Goal: Task Accomplishment & Management: Complete application form

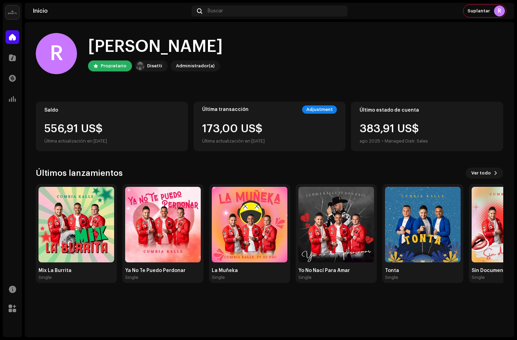
drag, startPoint x: 176, startPoint y: 74, endPoint x: 165, endPoint y: 75, distance: 10.7
click at [175, 74] on home-user "[PERSON_NAME], , [PERSON_NAME] [PERSON_NAME] Administrador(a)" at bounding box center [270, 59] width 468 height 52
click at [9, 59] on span at bounding box center [12, 58] width 7 height 6
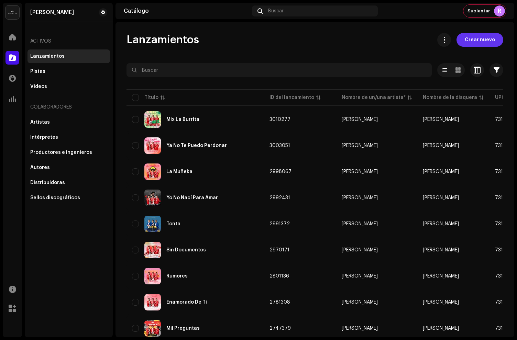
click at [470, 37] on span "Crear nuevo" at bounding box center [480, 40] width 30 height 14
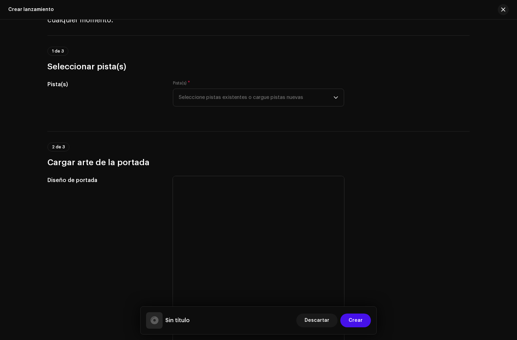
scroll to position [47, 0]
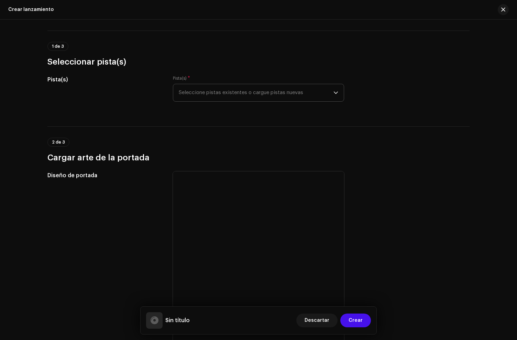
drag, startPoint x: 237, startPoint y: 105, endPoint x: 233, endPoint y: 96, distance: 10.2
click at [236, 102] on div "Pista(s) * Seleccione pistas existentes o cargue pistas nuevas" at bounding box center [258, 93] width 171 height 34
click at [232, 95] on span "Seleccione pistas existentes o cargue pistas nuevas" at bounding box center [256, 92] width 155 height 17
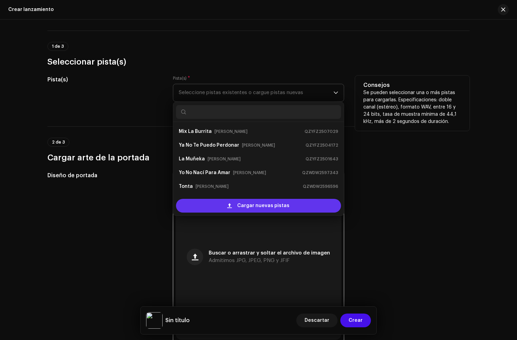
click at [221, 207] on div "Cargar nuevas pistas" at bounding box center [258, 206] width 165 height 14
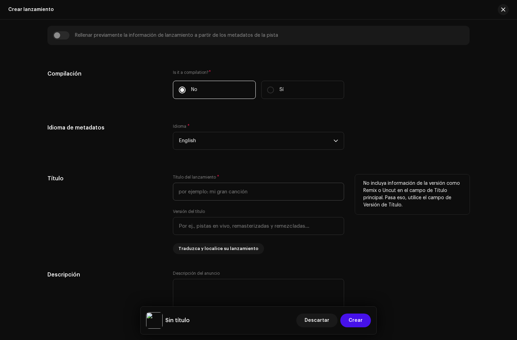
scroll to position [477, 0]
click at [194, 146] on span "English" at bounding box center [256, 141] width 155 height 17
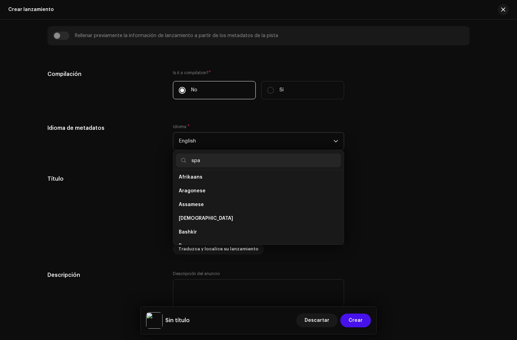
scroll to position [0, 0]
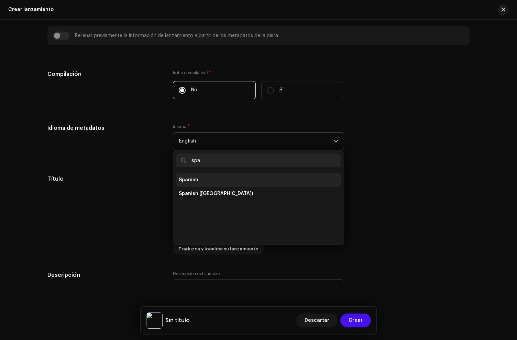
type input "spa"
click at [196, 178] on li "Spanish" at bounding box center [258, 180] width 165 height 14
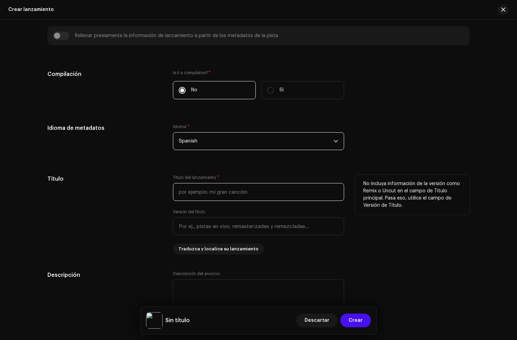
click at [203, 190] on input "text" at bounding box center [258, 192] width 171 height 18
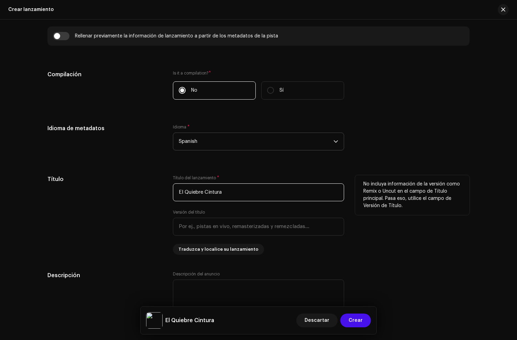
type input "El Quiebre Cintura"
click at [160, 187] on div "Título" at bounding box center [104, 215] width 115 height 80
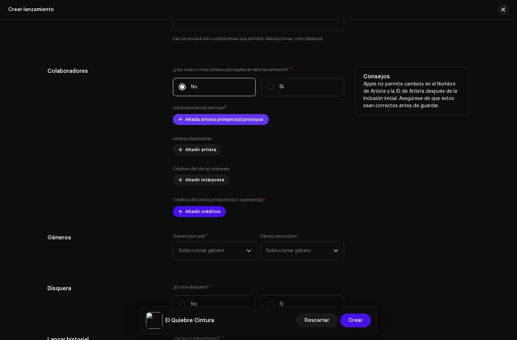
scroll to position [793, 0]
click at [199, 119] on span "Añada artista primario(a) principal" at bounding box center [224, 119] width 78 height 14
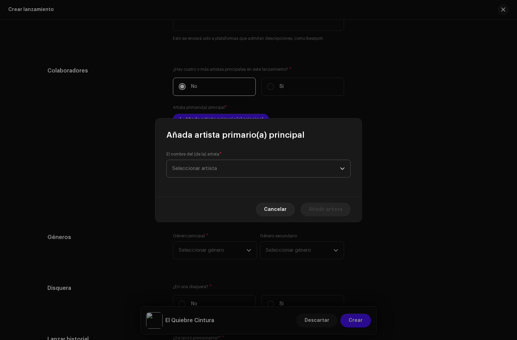
click at [197, 164] on span "Seleccionar artista" at bounding box center [256, 168] width 168 height 17
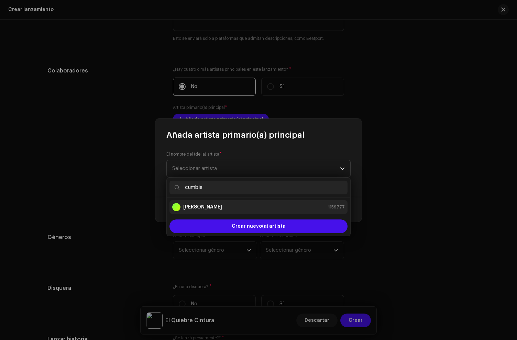
type input "cumbia"
click at [217, 211] on div "Cumbia Kalle 1159777" at bounding box center [258, 207] width 173 height 8
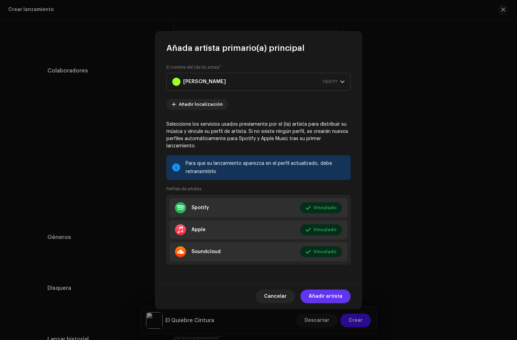
click at [326, 293] on span "Añadir artista" at bounding box center [326, 297] width 34 height 14
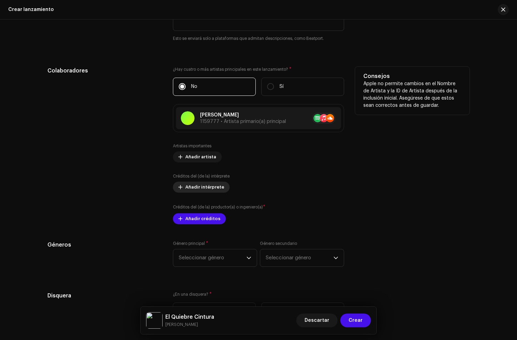
click at [194, 189] on span "Añadir intérprete" at bounding box center [204, 188] width 39 height 14
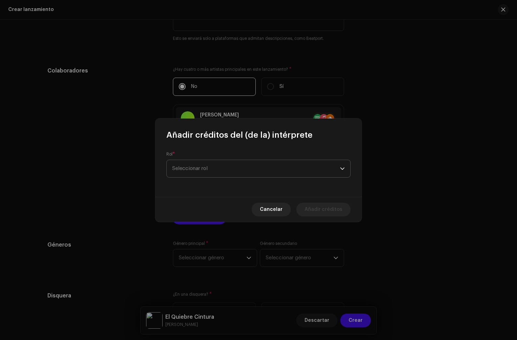
click at [190, 175] on span "Seleccionar rol" at bounding box center [256, 168] width 168 height 17
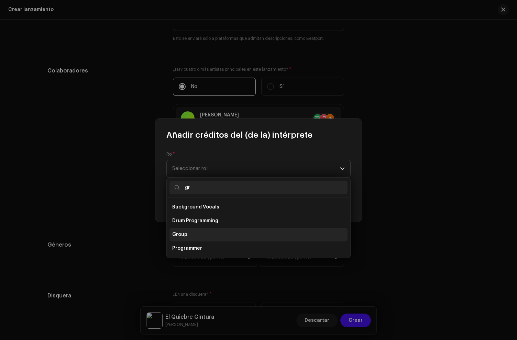
type input "gr"
click at [223, 236] on li "Group" at bounding box center [259, 235] width 178 height 14
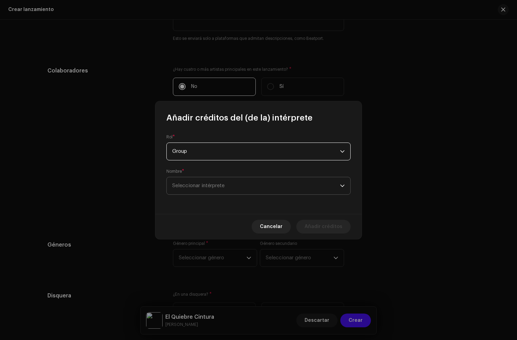
click at [192, 183] on span "Seleccionar intérprete" at bounding box center [198, 185] width 52 height 5
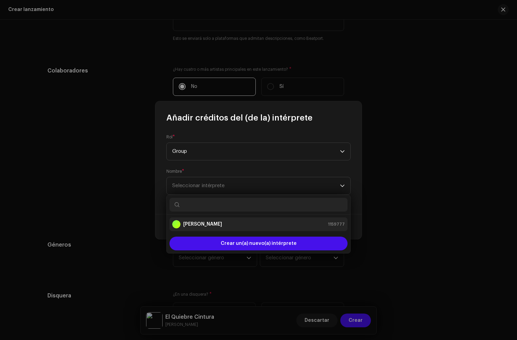
click at [205, 223] on strong "[PERSON_NAME]" at bounding box center [202, 224] width 39 height 7
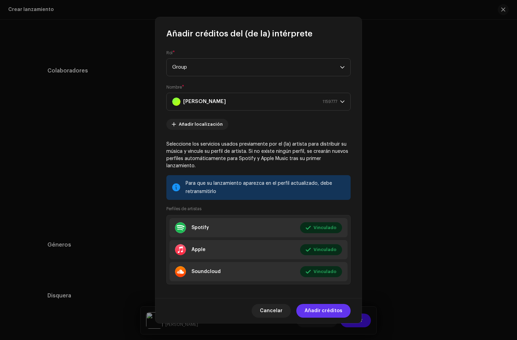
drag, startPoint x: 330, startPoint y: 312, endPoint x: 200, endPoint y: 185, distance: 181.4
click at [330, 312] on span "Añadir créditos" at bounding box center [324, 311] width 38 height 14
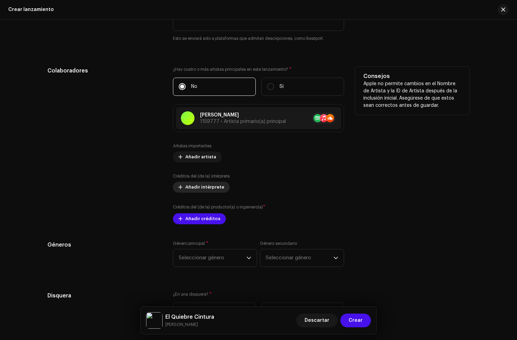
scroll to position [808, 0]
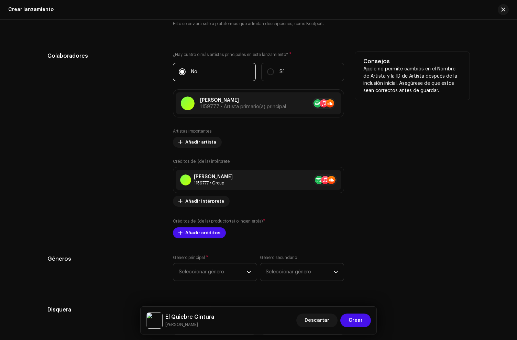
drag, startPoint x: 198, startPoint y: 224, endPoint x: 199, endPoint y: 231, distance: 7.2
click at [198, 225] on label "Créditos del (de la) productor(a) o ingeniero(a) *" at bounding box center [219, 221] width 93 height 7
click at [199, 231] on span "Añadir créditos" at bounding box center [202, 233] width 35 height 14
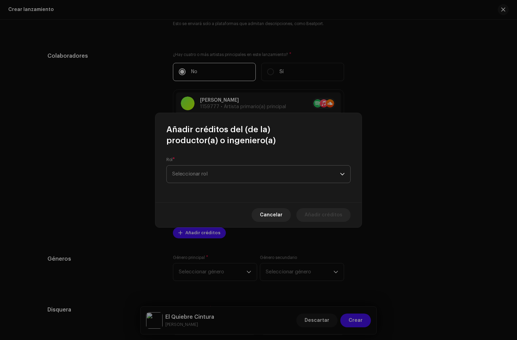
click at [206, 172] on span "Seleccionar rol" at bounding box center [256, 174] width 168 height 17
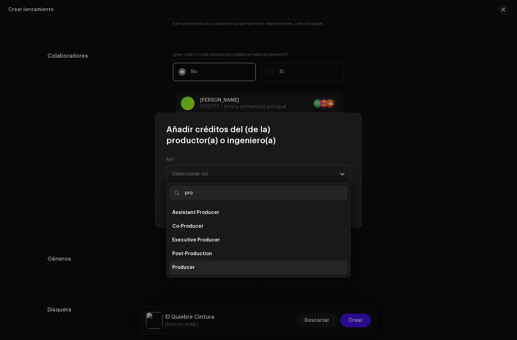
type input "pro"
click at [191, 263] on li "Producer" at bounding box center [259, 268] width 178 height 14
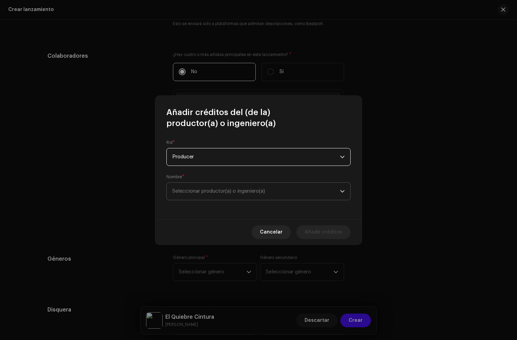
click at [201, 193] on span "Seleccionar productor(a) o ingeniero(a)" at bounding box center [218, 191] width 93 height 5
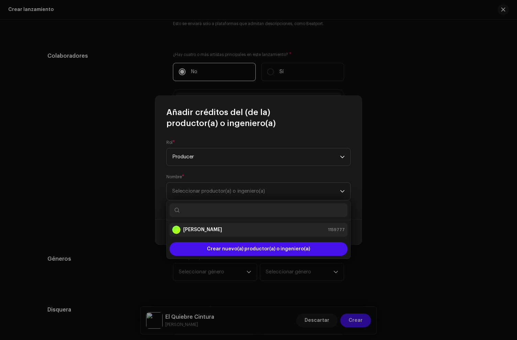
click at [195, 225] on li "Cumbia Kalle 1159777" at bounding box center [259, 230] width 178 height 14
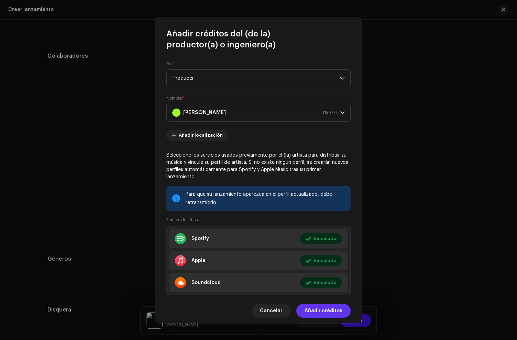
click at [327, 311] on span "Añadir créditos" at bounding box center [324, 311] width 38 height 14
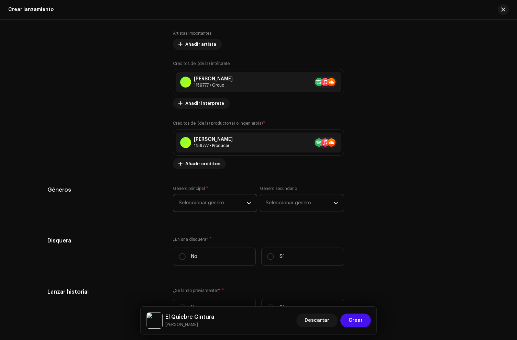
scroll to position [912, 0]
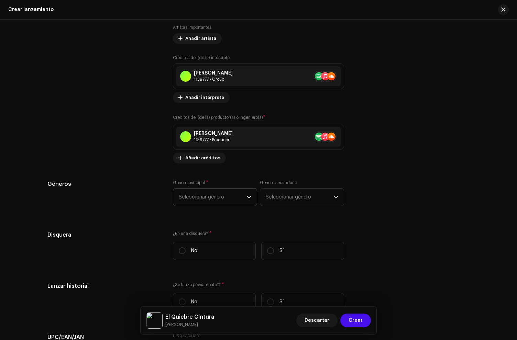
click at [205, 204] on span "Seleccionar género" at bounding box center [213, 197] width 68 height 17
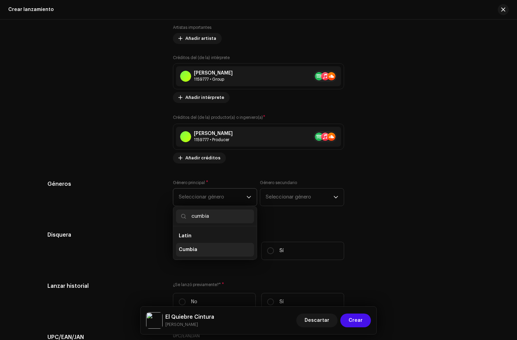
type input "cumbia"
click at [203, 255] on li "Cumbia" at bounding box center [215, 250] width 78 height 14
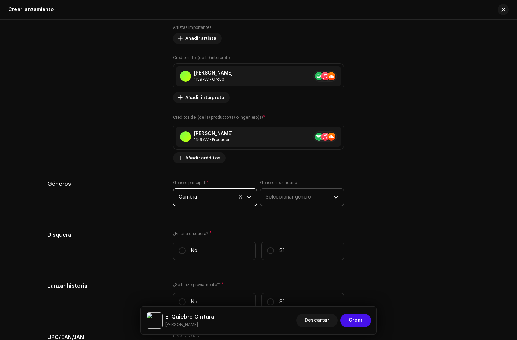
click at [315, 198] on span "Seleccionar género" at bounding box center [300, 197] width 68 height 17
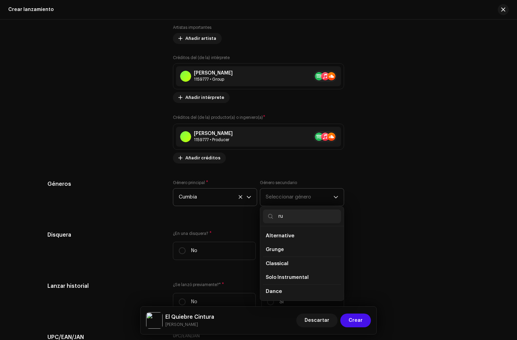
type input "r"
type input "fus"
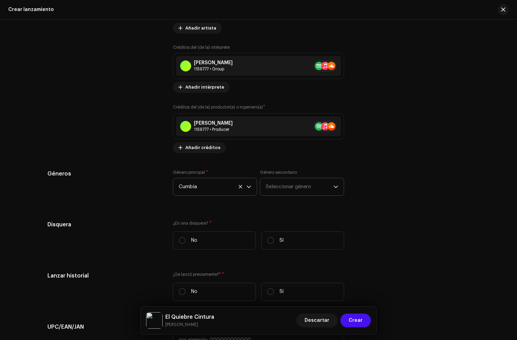
scroll to position [922, 0]
click at [295, 188] on span "Seleccionar género" at bounding box center [300, 186] width 68 height 17
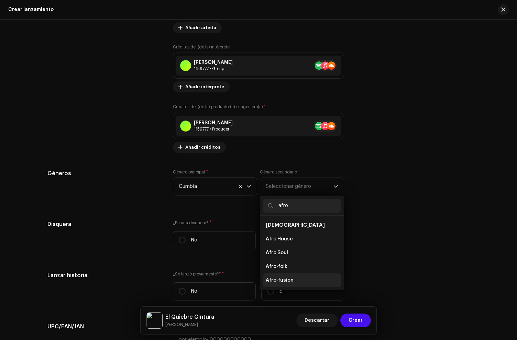
type input "afro"
click at [283, 280] on span "Afro-fusion" at bounding box center [280, 280] width 28 height 7
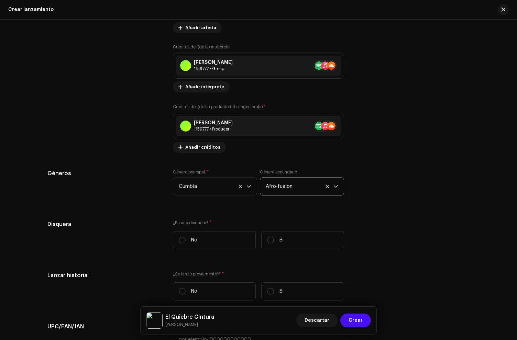
click at [184, 211] on div "Rellenar previamente la información de lanzamiento a partir de los metadatos de…" at bounding box center [258, 51] width 422 height 884
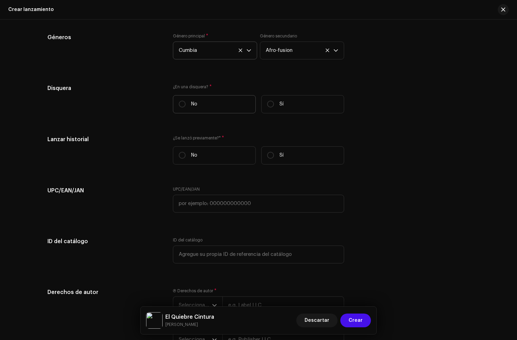
click at [225, 102] on label "No" at bounding box center [214, 104] width 83 height 18
click at [186, 102] on input "No" at bounding box center [182, 104] width 7 height 7
radio input "true"
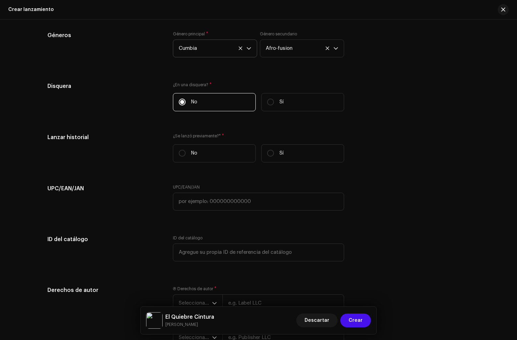
scroll to position [1061, 0]
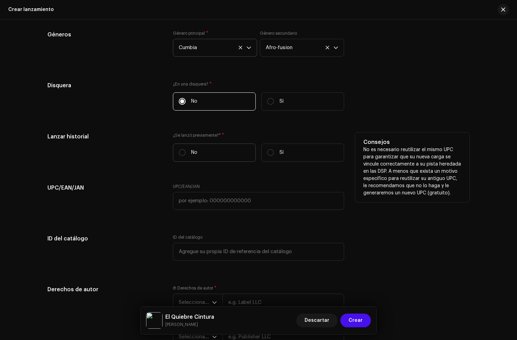
click at [230, 158] on label "No" at bounding box center [214, 153] width 83 height 18
click at [186, 156] on input "No" at bounding box center [182, 152] width 7 height 7
radio input "true"
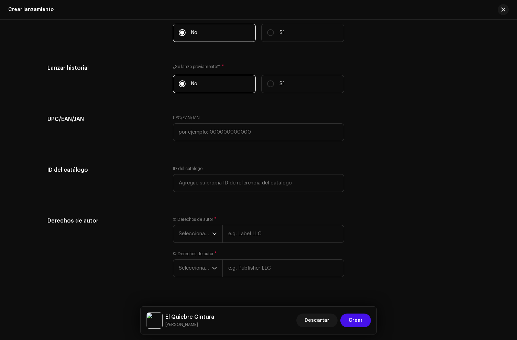
scroll to position [1143, 0]
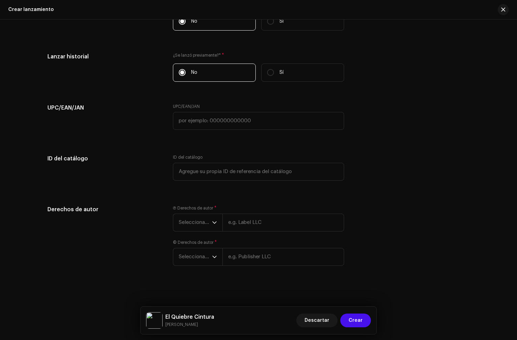
click at [181, 213] on div "Ⓟ Derechos de autor * Seleccionar año" at bounding box center [258, 219] width 171 height 26
click at [193, 231] on p-select "Seleccionar año" at bounding box center [198, 223] width 50 height 18
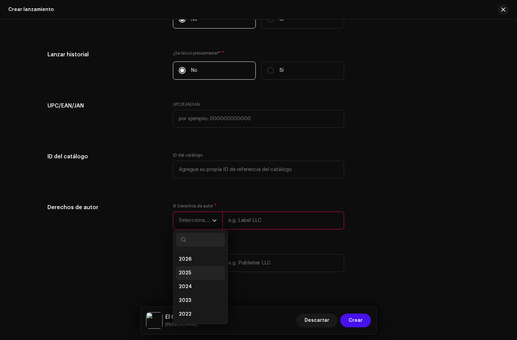
click at [192, 280] on li "2025" at bounding box center [200, 274] width 49 height 14
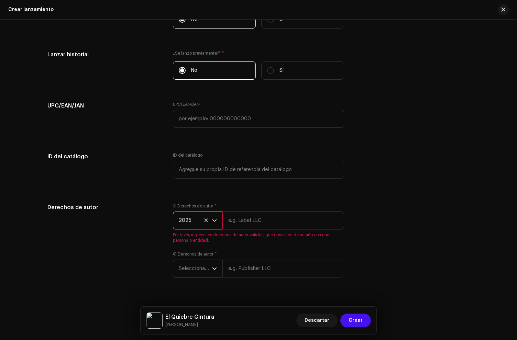
click at [202, 278] on span "Seleccionar año" at bounding box center [195, 268] width 33 height 17
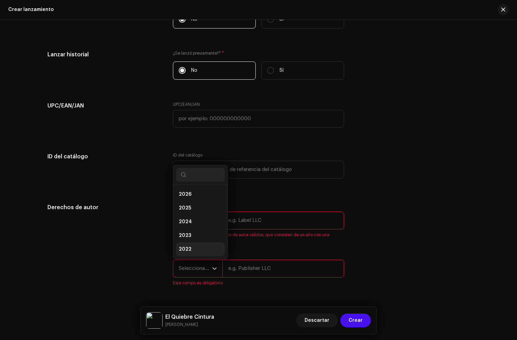
scroll to position [11, 0]
click at [195, 197] on li "2025" at bounding box center [200, 198] width 49 height 14
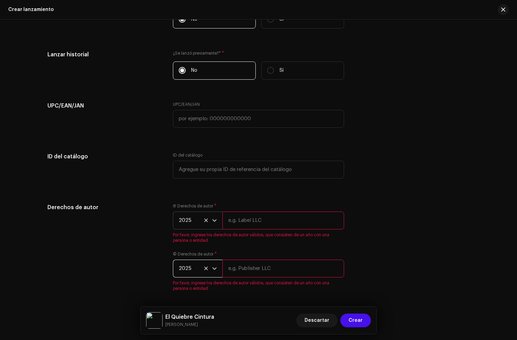
click at [263, 209] on div "Ⓟ Derechos de autor * 2025 Por favor, ingrese los derechos de autor válidos, qu…" at bounding box center [258, 224] width 171 height 40
click at [252, 224] on input "text" at bounding box center [283, 221] width 122 height 18
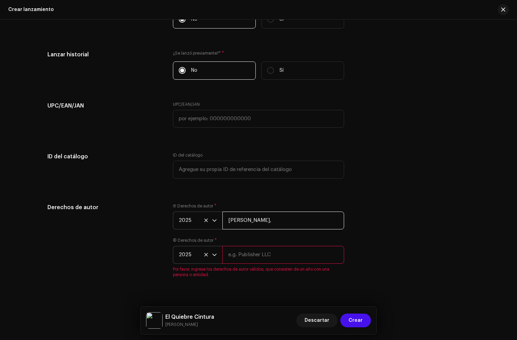
paste input "under exclusive license to Disetti Music LLC"
click at [289, 223] on input "[PERSON_NAME], under exclusive license to [PERSON_NAME] Music LLC" at bounding box center [283, 221] width 122 height 18
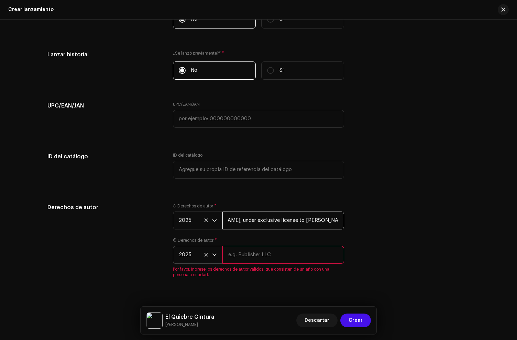
click at [289, 223] on input "[PERSON_NAME], under exclusive license to [PERSON_NAME] Music LLC" at bounding box center [283, 221] width 122 height 18
type input "[PERSON_NAME], under exclusive license to [PERSON_NAME] Music LLC"
click at [250, 254] on input "text" at bounding box center [283, 255] width 122 height 18
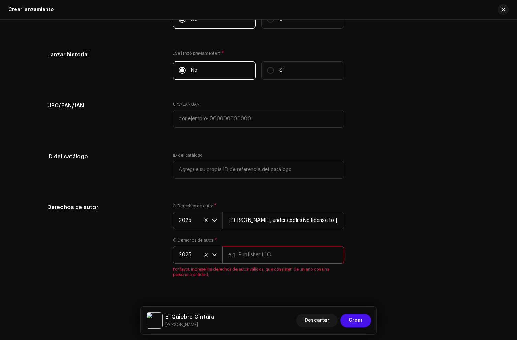
paste input "[PERSON_NAME], under exclusive license to [PERSON_NAME] Music LLC"
type input "[PERSON_NAME], under exclusive license to [PERSON_NAME] Music LLC"
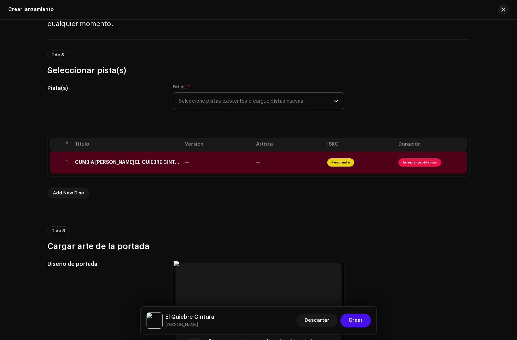
scroll to position [0, 0]
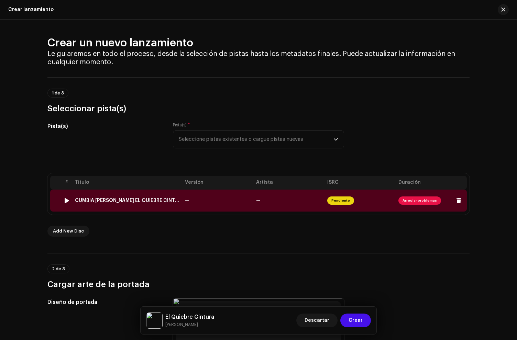
click at [163, 198] on div "CUMBIA [PERSON_NAME] EL QUIEBRE CINTURA.wav" at bounding box center [127, 201] width 105 height 6
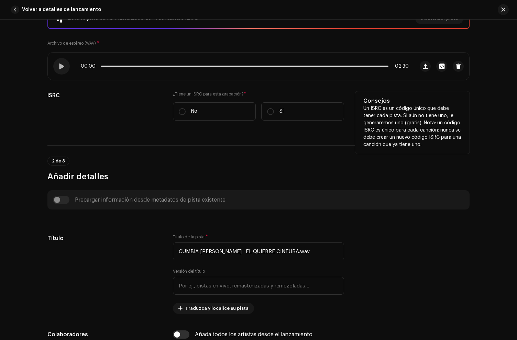
scroll to position [167, 0]
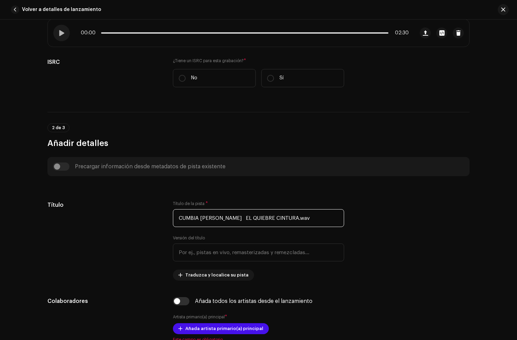
drag, startPoint x: 315, startPoint y: 219, endPoint x: 159, endPoint y: 193, distance: 157.8
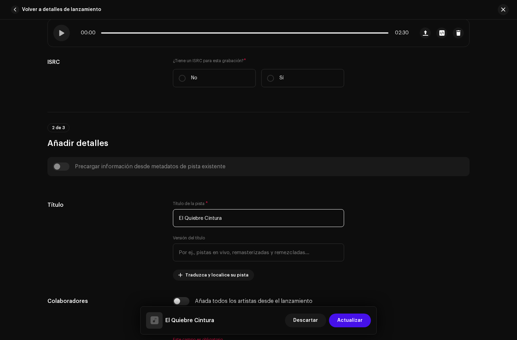
type input "El Quiebre Cintura"
click at [206, 164] on div "Precargar información desde metadatos de pista existente" at bounding box center [258, 167] width 411 height 8
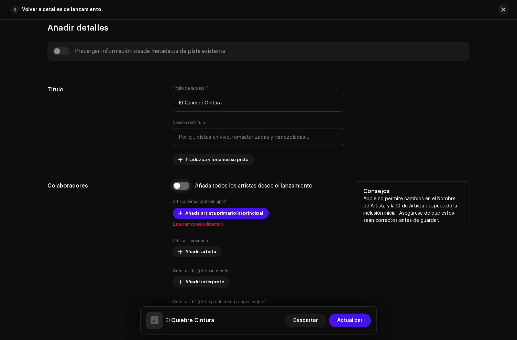
click at [178, 183] on input "checkbox" at bounding box center [181, 186] width 17 height 8
checkbox input "true"
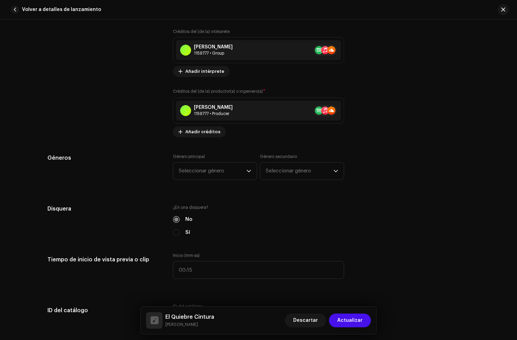
scroll to position [546, 0]
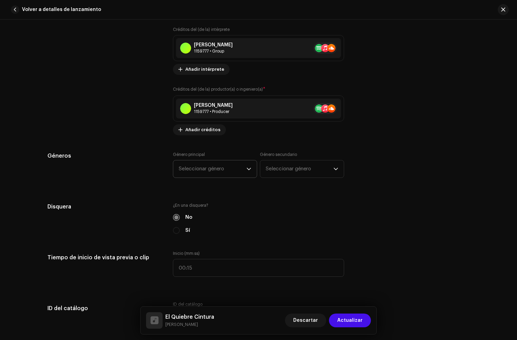
drag, startPoint x: 206, startPoint y: 183, endPoint x: 206, endPoint y: 175, distance: 8.3
click at [206, 182] on div "Género principal Seleccionar género Género secundario Seleccionar género" at bounding box center [258, 169] width 171 height 34
click at [206, 174] on span "Seleccionar género" at bounding box center [213, 169] width 68 height 17
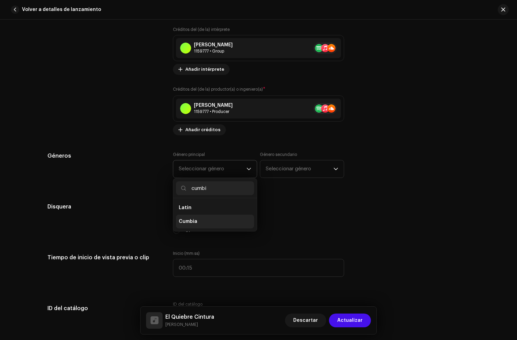
type input "cumbi"
drag, startPoint x: 203, startPoint y: 221, endPoint x: 250, endPoint y: 199, distance: 52.5
click at [203, 221] on li "Cumbia" at bounding box center [215, 222] width 78 height 14
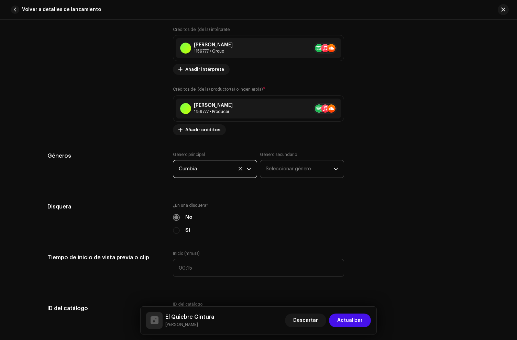
click at [273, 174] on span "Seleccionar género" at bounding box center [300, 169] width 68 height 17
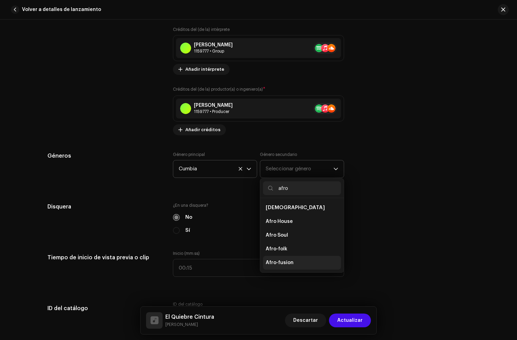
type input "afro"
click at [288, 262] on span "Afro-fusion" at bounding box center [280, 263] width 28 height 7
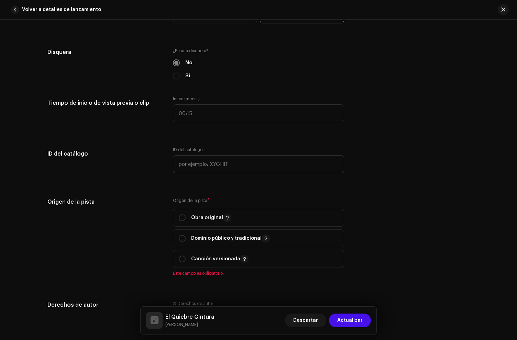
scroll to position [701, 0]
click at [179, 213] on span "Obra original" at bounding box center [259, 217] width 160 height 17
radio input "true"
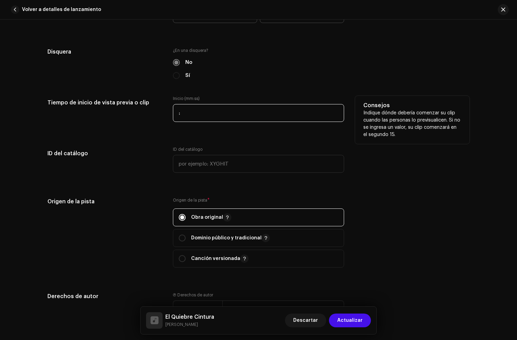
click at [194, 115] on input ":" at bounding box center [258, 113] width 171 height 18
type input "00:00"
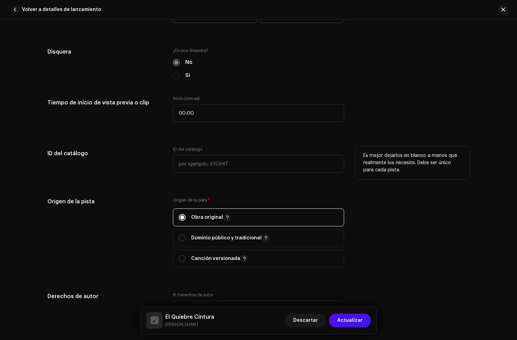
click at [183, 151] on label "ID del catálogo" at bounding box center [188, 150] width 30 height 6
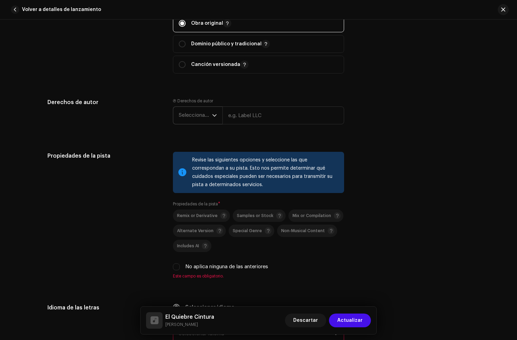
click at [189, 119] on span "Seleccionar año" at bounding box center [195, 115] width 33 height 17
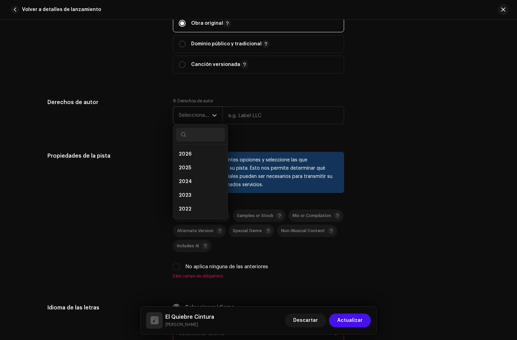
scroll to position [896, 0]
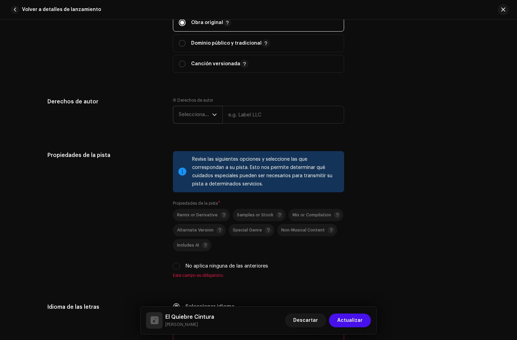
click at [195, 115] on span "Seleccionar año" at bounding box center [195, 114] width 33 height 17
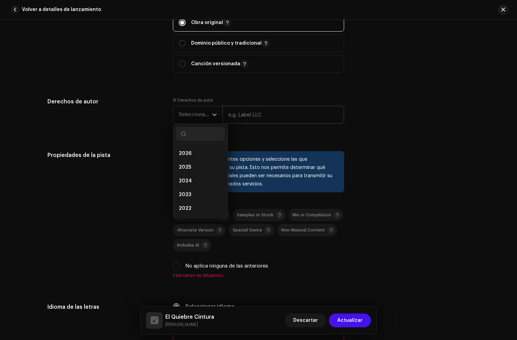
drag, startPoint x: 191, startPoint y: 169, endPoint x: 260, endPoint y: 119, distance: 85.1
click at [191, 169] on li "2025" at bounding box center [200, 168] width 49 height 14
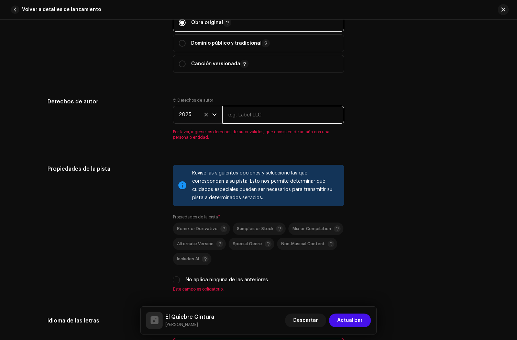
click at [261, 117] on input "text" at bounding box center [283, 115] width 122 height 18
paste input "[PERSON_NAME], under exclusive license to [PERSON_NAME] Music LLC"
drag, startPoint x: 229, startPoint y: 118, endPoint x: 551, endPoint y: 131, distance: 321.8
click at [517, 131] on html "Cumbia [PERSON_NAME] Catálogo Transacciones Estadísticas Recursos Mercado Cumbi…" at bounding box center [258, 170] width 517 height 340
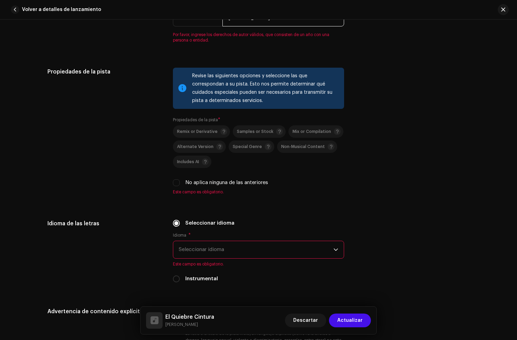
scroll to position [993, 0]
type input "[PERSON_NAME]"
click at [175, 182] on div "Revise las siguientes opciones y seleccione las que correspondan a su pista. Es…" at bounding box center [258, 134] width 171 height 135
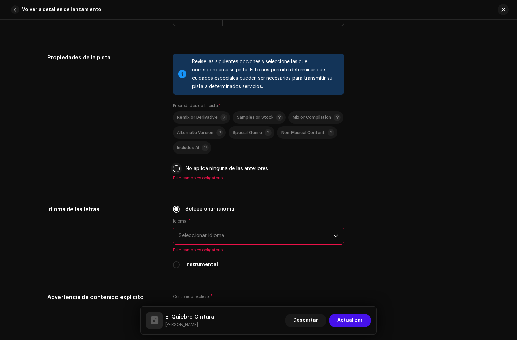
click at [175, 170] on input "No aplica ninguna de las anteriores" at bounding box center [176, 168] width 7 height 7
checkbox input "true"
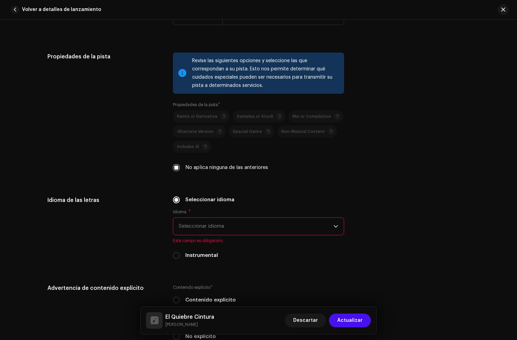
click at [199, 224] on span "Seleccionar idioma" at bounding box center [256, 226] width 155 height 17
click at [188, 233] on span "Seleccionar idioma" at bounding box center [256, 226] width 155 height 17
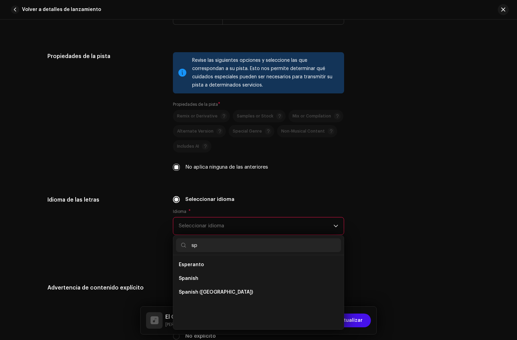
scroll to position [0, 0]
type input "sp"
click at [195, 280] on span "Spanish" at bounding box center [189, 278] width 20 height 7
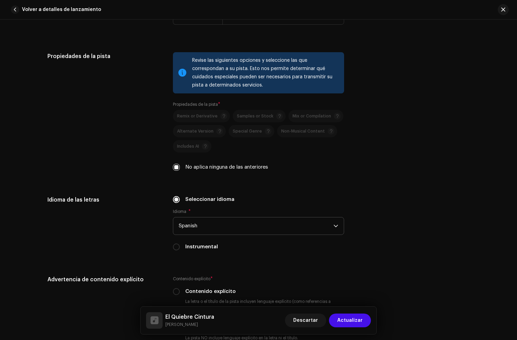
drag, startPoint x: 155, startPoint y: 241, endPoint x: 161, endPoint y: 221, distance: 20.9
click at [157, 239] on div "Idioma de las letras" at bounding box center [104, 227] width 115 height 63
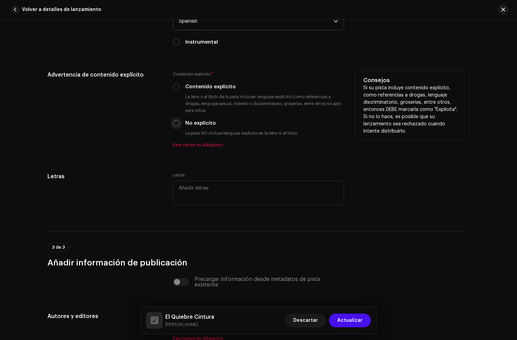
click at [176, 126] on input "No explícito" at bounding box center [176, 123] width 7 height 7
radio input "true"
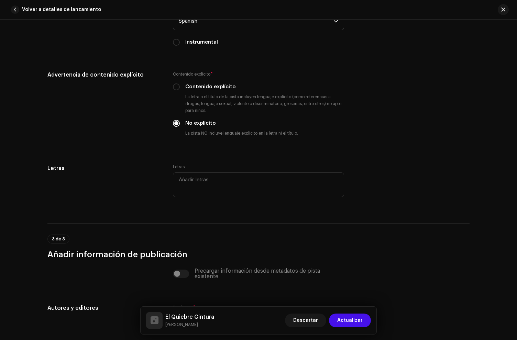
scroll to position [1307, 0]
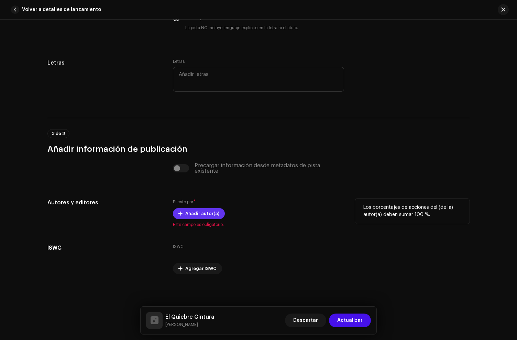
click at [202, 216] on span "Añadir autor(a)" at bounding box center [202, 214] width 34 height 14
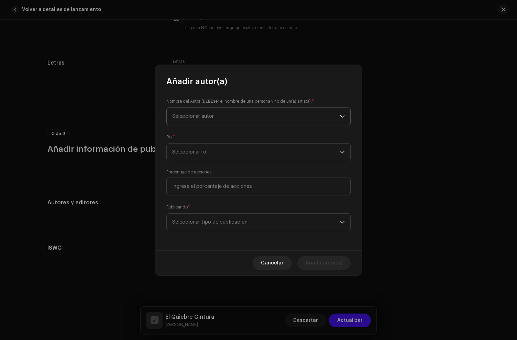
drag, startPoint x: 253, startPoint y: 134, endPoint x: 213, endPoint y: 121, distance: 43.0
click at [251, 134] on div "Rol * Seleccionar rol" at bounding box center [258, 148] width 184 height 28
click at [209, 119] on span "Seleccionar autor" at bounding box center [256, 116] width 168 height 17
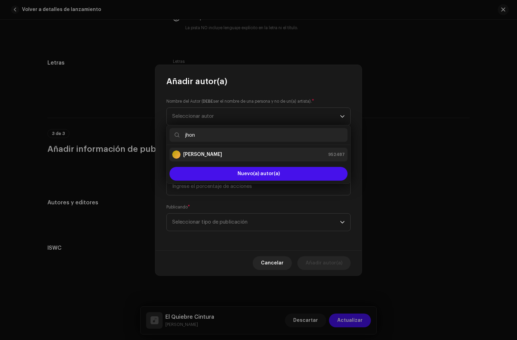
type input "jhon"
drag, startPoint x: 211, startPoint y: 154, endPoint x: 217, endPoint y: 157, distance: 7.1
click at [212, 155] on strong "[PERSON_NAME]" at bounding box center [202, 154] width 39 height 7
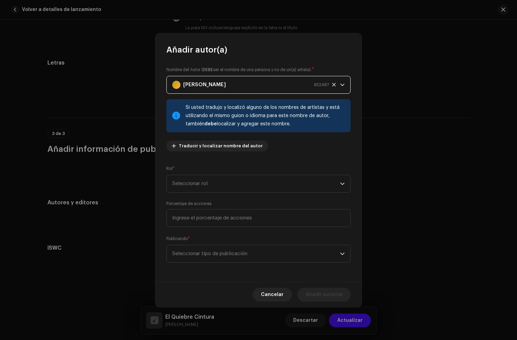
click at [205, 196] on div "Nombre del Autor ( DEBE ser el nombre de una persona y no de un(a) artista). * …" at bounding box center [258, 168] width 206 height 227
click at [202, 190] on span "Seleccionar rol" at bounding box center [256, 183] width 168 height 17
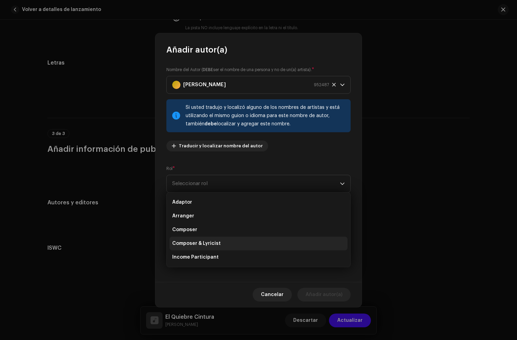
click at [213, 245] on span "Composer & Lyricist" at bounding box center [196, 243] width 48 height 7
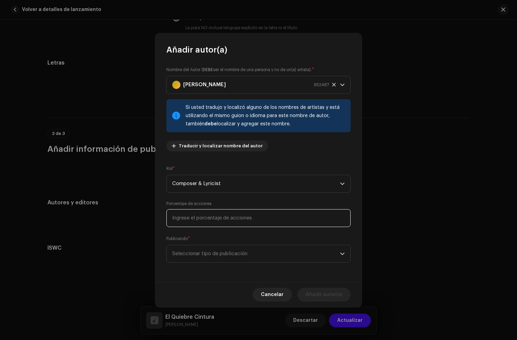
click at [216, 221] on input at bounding box center [258, 218] width 184 height 18
type input "100,00"
click at [212, 252] on span "Seleccionar tipo de publicación" at bounding box center [256, 254] width 168 height 17
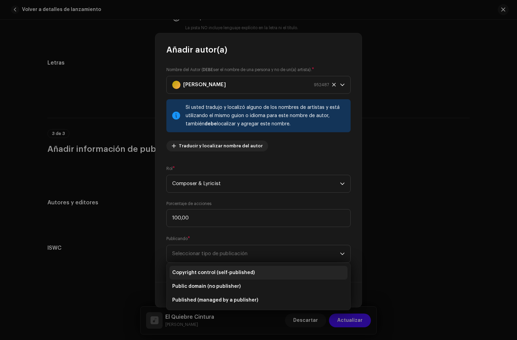
click at [225, 269] on li "Copyright control (self-published)" at bounding box center [259, 273] width 178 height 14
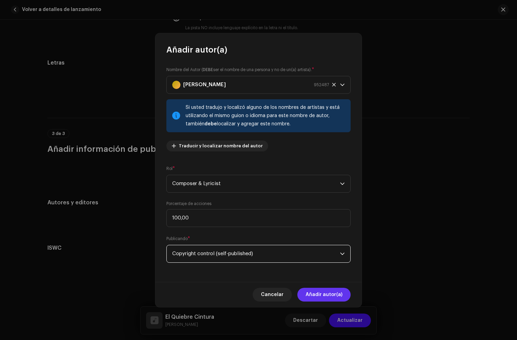
click at [343, 294] on button "Añadir autor(a)" at bounding box center [323, 295] width 53 height 14
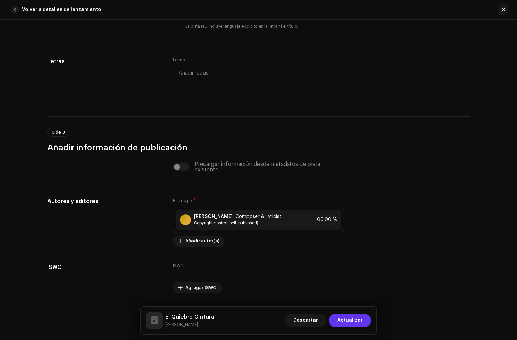
click at [349, 314] on span "Actualizar" at bounding box center [349, 321] width 25 height 14
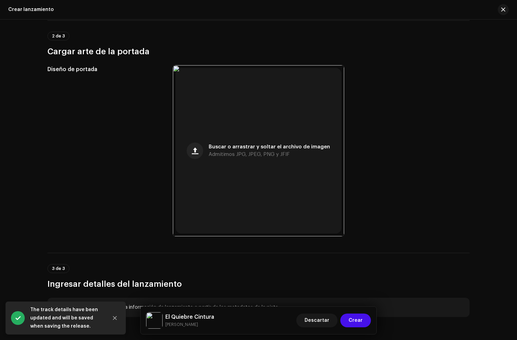
scroll to position [264, 0]
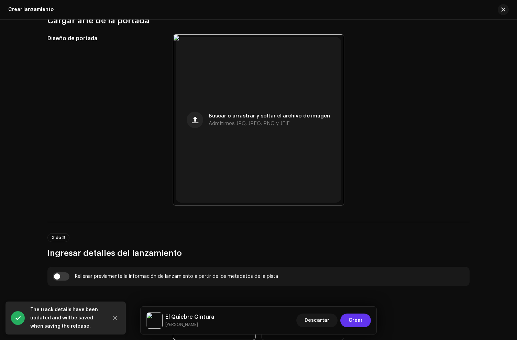
click at [356, 320] on span "Crear" at bounding box center [356, 321] width 14 height 14
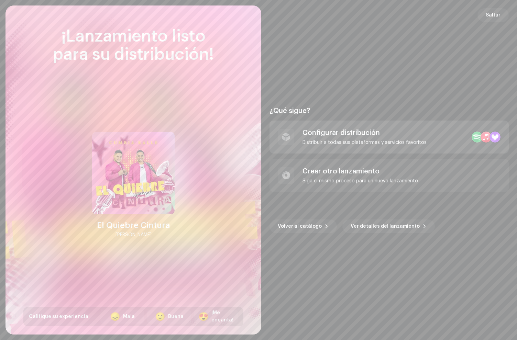
click at [331, 150] on div "Configurar distribución Distribuir a todas sus plataformas y servicios favoritos" at bounding box center [389, 137] width 239 height 33
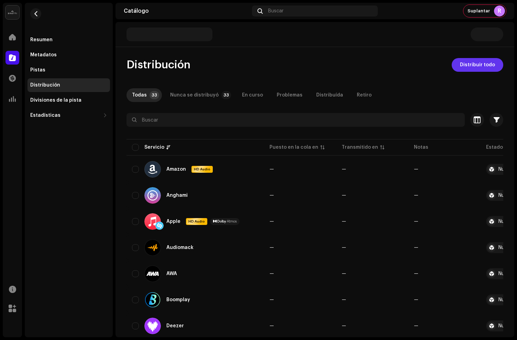
click at [471, 66] on span "Distribuir todo" at bounding box center [477, 65] width 35 height 14
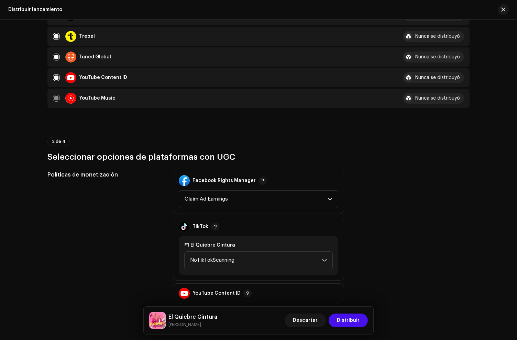
scroll to position [1057, 0]
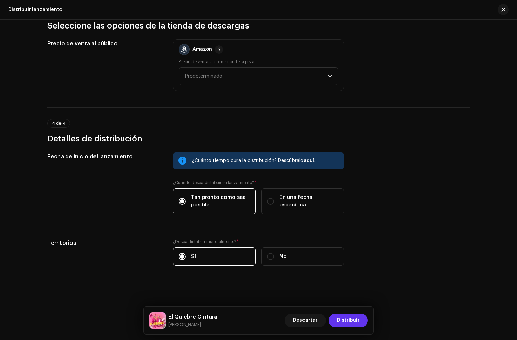
click at [350, 318] on span "Distribuir" at bounding box center [348, 321] width 23 height 14
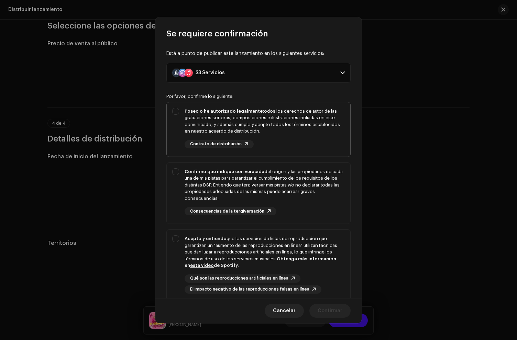
drag, startPoint x: 301, startPoint y: 120, endPoint x: 302, endPoint y: 140, distance: 20.0
click at [301, 120] on div "Poseo o he autorizado legalmente todos los derechos de autor de las grabaciones…" at bounding box center [265, 121] width 160 height 27
checkbox input "true"
drag, startPoint x: 300, startPoint y: 175, endPoint x: 305, endPoint y: 268, distance: 93.3
click at [300, 176] on div "Confirmo que indiqué con veracidad el origen y las propiedades de cada una de m…" at bounding box center [265, 186] width 160 height 34
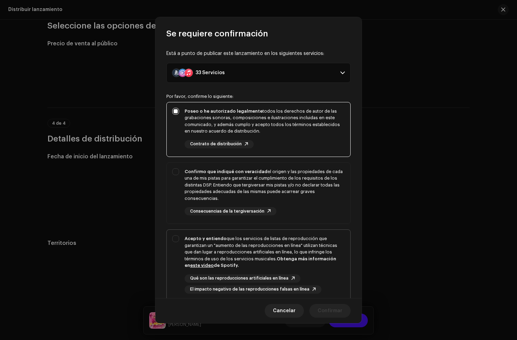
checkbox input "true"
drag, startPoint x: 305, startPoint y: 268, endPoint x: 306, endPoint y: 261, distance: 6.4
click at [305, 267] on div "Acepto y entiendo que los servicios de listas de reproducción que garantizan un…" at bounding box center [265, 253] width 160 height 34
checkbox input "true"
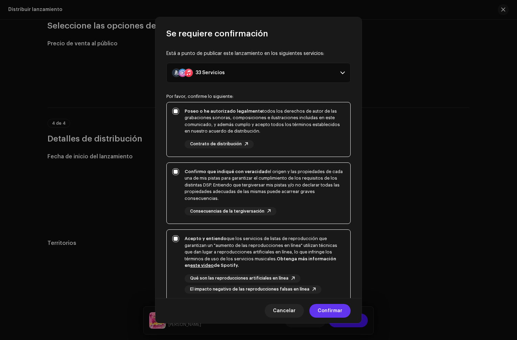
scroll to position [59, 0]
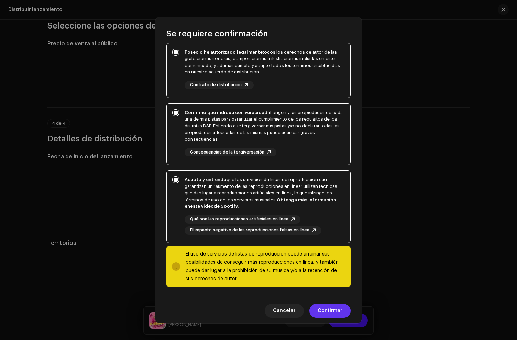
click at [323, 311] on span "Confirmar" at bounding box center [330, 311] width 25 height 14
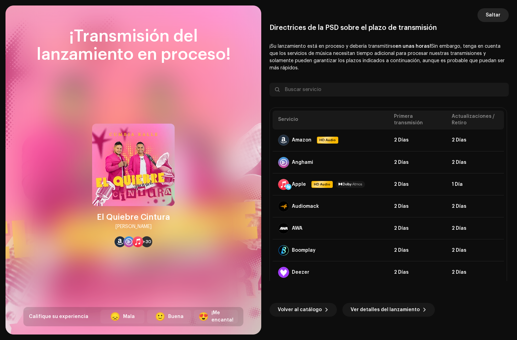
drag, startPoint x: 495, startPoint y: 14, endPoint x: 509, endPoint y: 17, distance: 13.6
click at [495, 14] on span "Saltar" at bounding box center [493, 15] width 15 height 14
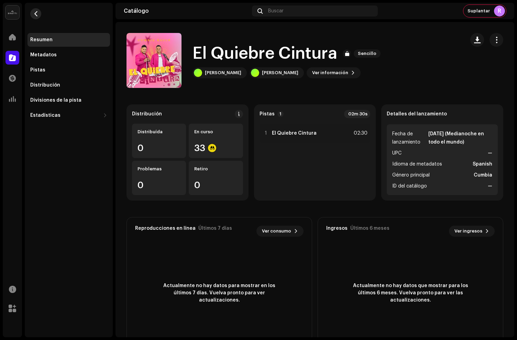
click at [36, 14] on span "button" at bounding box center [35, 14] width 5 height 6
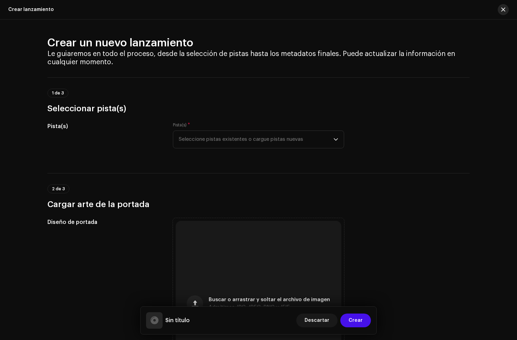
click at [507, 11] on button "button" at bounding box center [503, 9] width 11 height 11
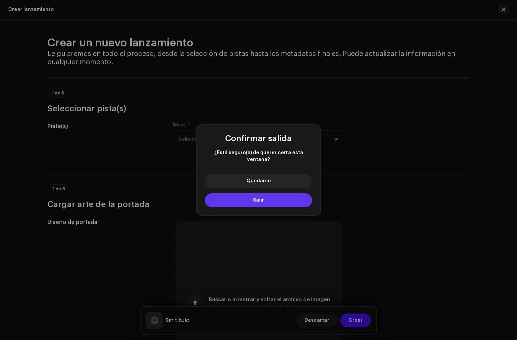
click at [261, 198] on span "Salir" at bounding box center [258, 200] width 11 height 5
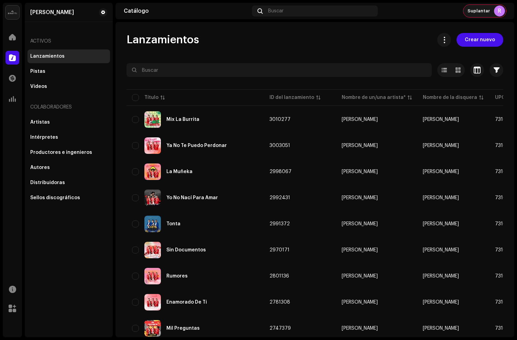
click at [473, 13] on span "Suplantar" at bounding box center [479, 11] width 22 height 6
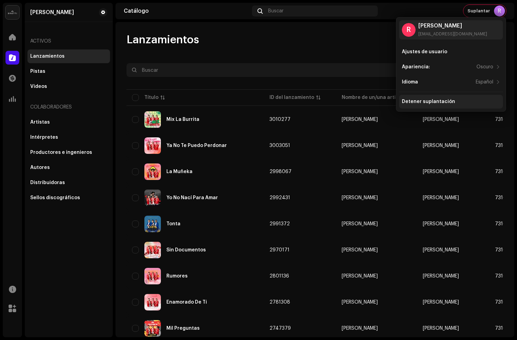
click at [415, 102] on div "Detener suplantación" at bounding box center [428, 102] width 53 height 6
